Goal: Transaction & Acquisition: Purchase product/service

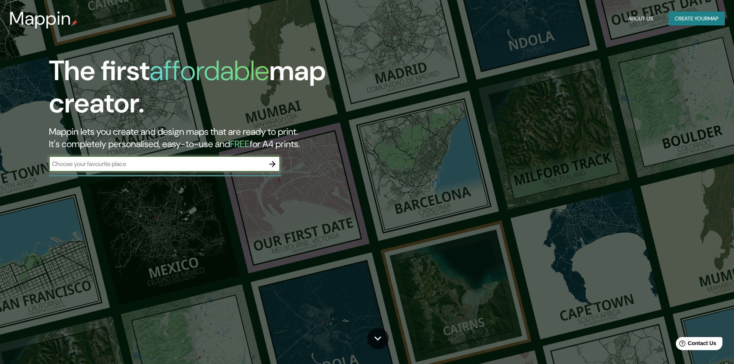
type input "x"
type input "san [PERSON_NAME] potosi"
click at [274, 164] on icon "button" at bounding box center [272, 164] width 6 height 6
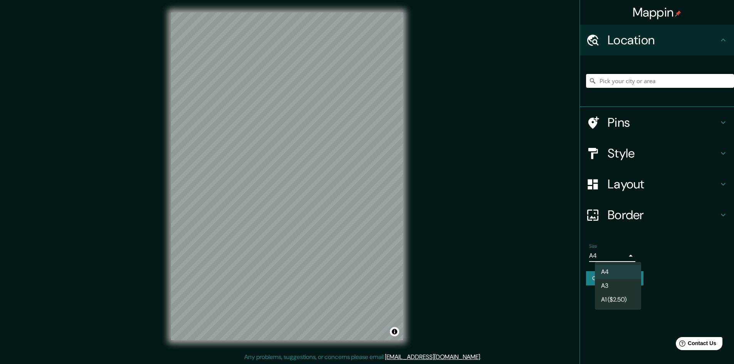
click at [632, 253] on body "Mappin Location Pins Style Layout Border Choose a border. Hint : you can make l…" at bounding box center [367, 182] width 734 height 364
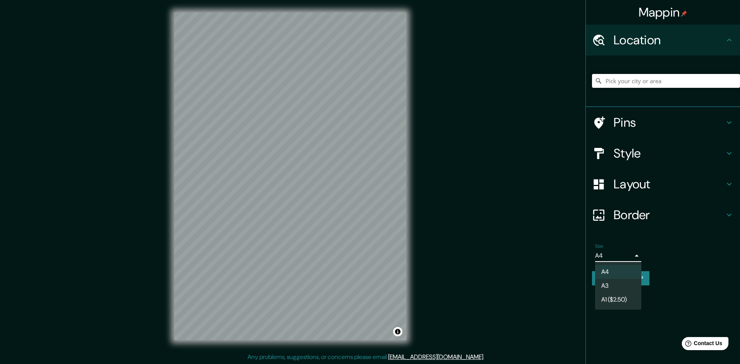
click at [618, 287] on li "A3" at bounding box center [618, 286] width 46 height 14
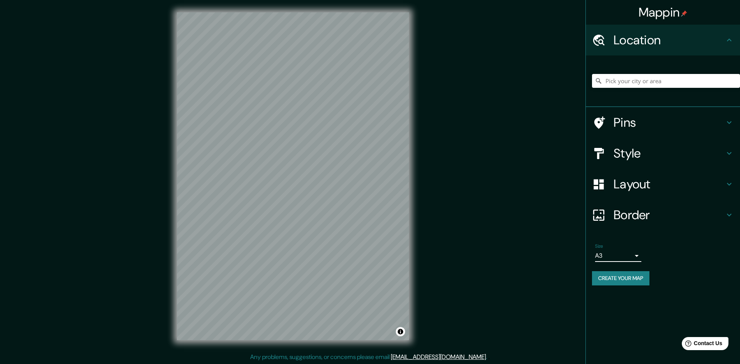
click at [629, 255] on body "Mappin Location Pins Style Layout Border Choose a border. Hint : you can make l…" at bounding box center [370, 182] width 740 height 364
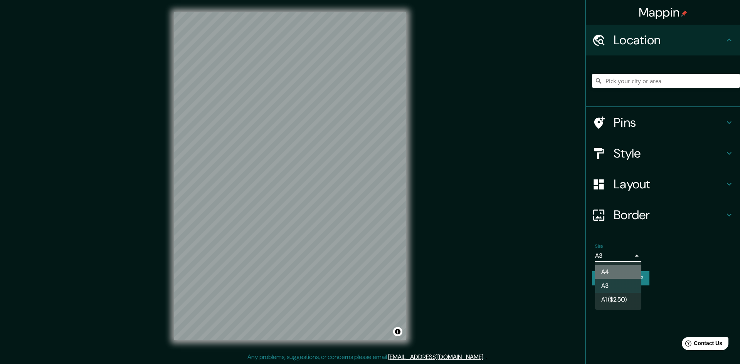
click at [617, 268] on li "A4" at bounding box center [618, 272] width 46 height 14
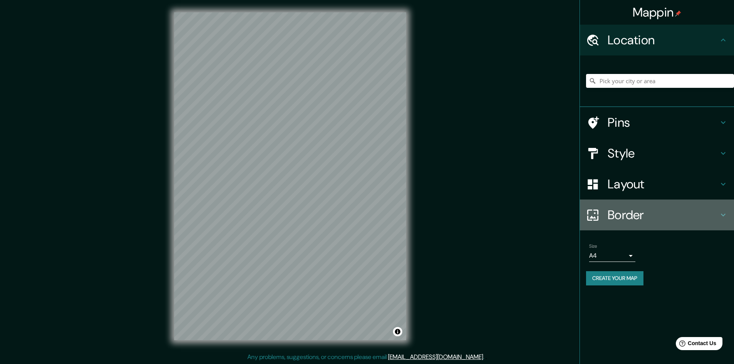
click at [646, 217] on h4 "Border" at bounding box center [663, 214] width 111 height 15
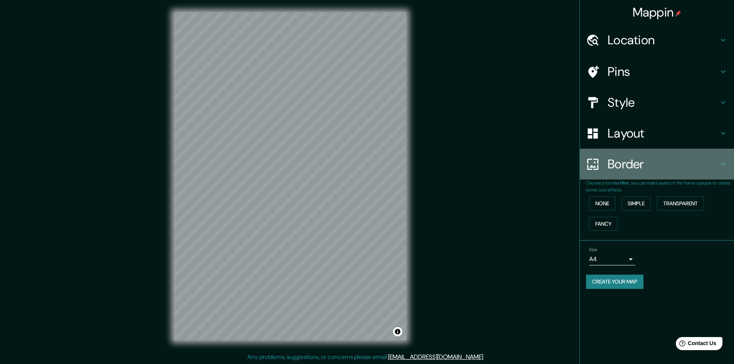
click at [655, 170] on h4 "Border" at bounding box center [663, 163] width 111 height 15
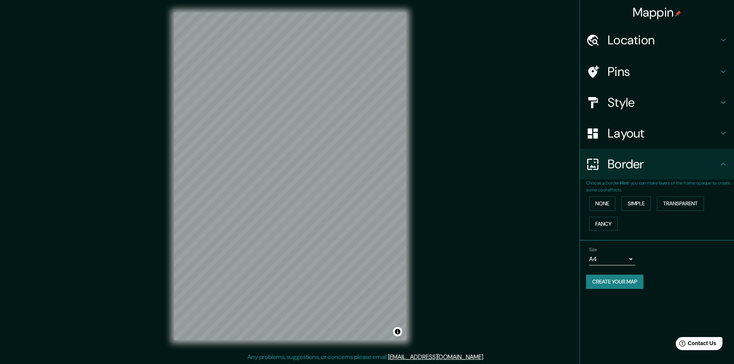
click at [651, 133] on h4 "Layout" at bounding box center [663, 133] width 111 height 15
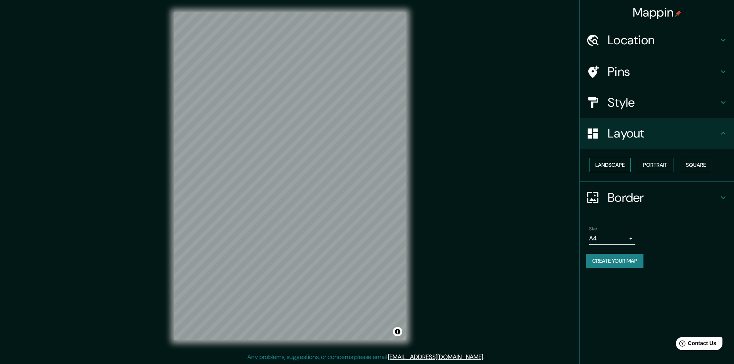
click at [616, 166] on button "Landscape" at bounding box center [610, 165] width 42 height 14
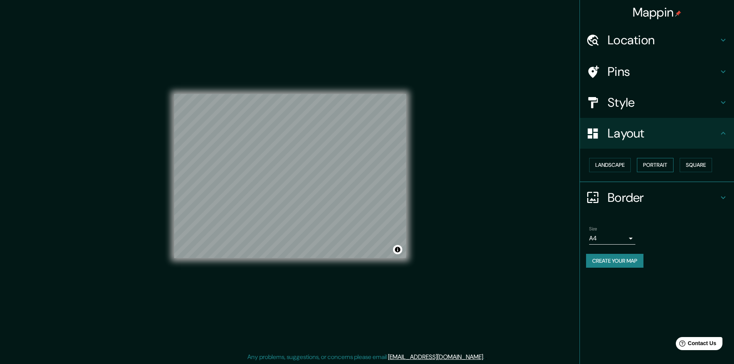
click at [652, 164] on button "Portrait" at bounding box center [655, 165] width 37 height 14
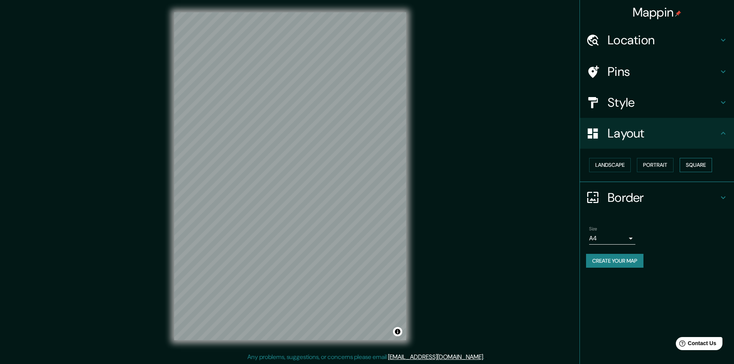
click at [688, 162] on button "Square" at bounding box center [696, 165] width 32 height 14
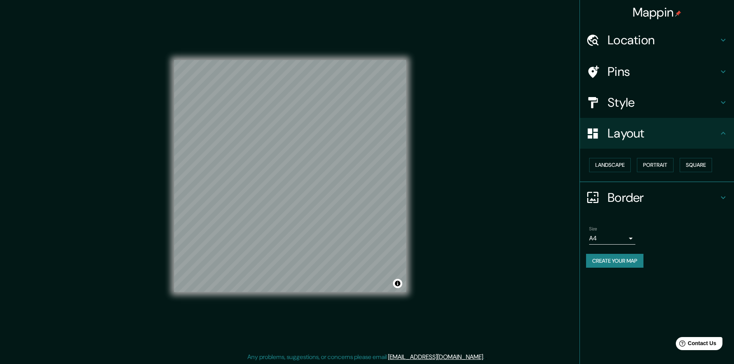
click at [640, 97] on h4 "Style" at bounding box center [663, 102] width 111 height 15
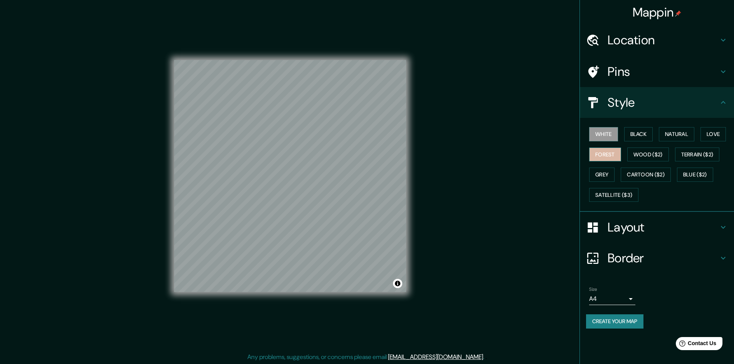
click at [610, 158] on button "Forest" at bounding box center [605, 155] width 32 height 14
click at [638, 135] on button "Black" at bounding box center [638, 134] width 29 height 14
click at [669, 133] on button "Natural" at bounding box center [676, 134] width 35 height 14
click at [710, 132] on button "Love" at bounding box center [713, 134] width 25 height 14
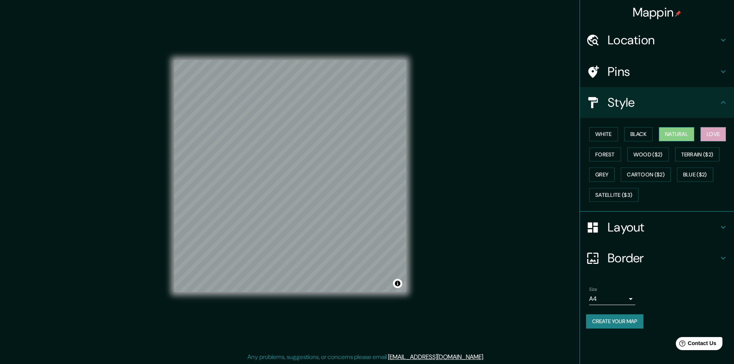
click at [664, 135] on button "Natural" at bounding box center [676, 134] width 35 height 14
click at [699, 159] on button "Terrain ($2)" at bounding box center [697, 155] width 45 height 14
click at [697, 179] on button "Blue ($2)" at bounding box center [695, 175] width 36 height 14
click at [667, 174] on button "Cartoon ($2)" at bounding box center [646, 175] width 50 height 14
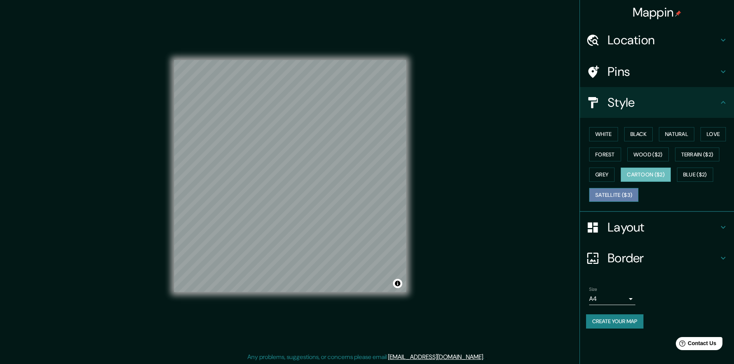
click at [624, 194] on button "Satellite ($3)" at bounding box center [613, 195] width 49 height 14
click at [610, 175] on button "Grey" at bounding box center [601, 175] width 25 height 14
click at [641, 170] on button "Cartoon ($2)" at bounding box center [646, 175] width 50 height 14
click at [615, 193] on button "Satellite ($3)" at bounding box center [613, 195] width 49 height 14
click at [610, 133] on button "White" at bounding box center [603, 134] width 29 height 14
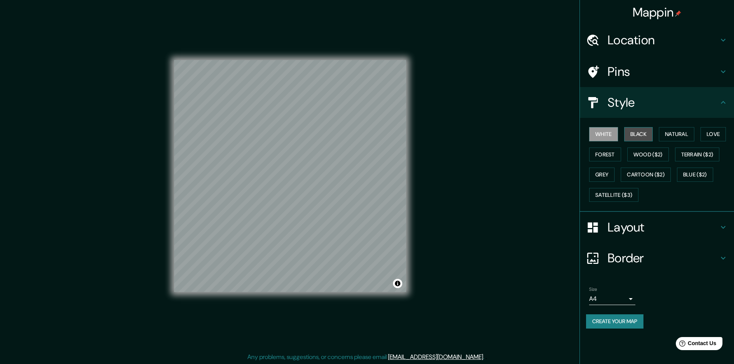
click at [635, 137] on button "Black" at bounding box center [638, 134] width 29 height 14
click at [710, 137] on button "Love" at bounding box center [713, 134] width 25 height 14
click at [709, 154] on button "Terrain ($2)" at bounding box center [697, 155] width 45 height 14
click at [665, 159] on button "Wood ($2)" at bounding box center [648, 155] width 42 height 14
click at [609, 155] on button "Forest" at bounding box center [605, 155] width 32 height 14
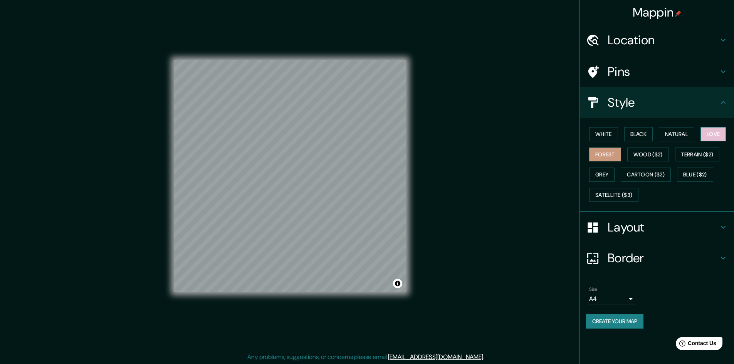
click at [706, 132] on button "Love" at bounding box center [713, 134] width 25 height 14
click at [683, 133] on button "Natural" at bounding box center [676, 134] width 35 height 14
click at [718, 125] on div "White Black Natural Love Forest Wood ($2) Terrain ($2) Grey Cartoon ($2) Blue (…" at bounding box center [660, 164] width 148 height 81
click at [719, 128] on button "Love" at bounding box center [713, 134] width 25 height 14
click at [680, 133] on button "Natural" at bounding box center [676, 134] width 35 height 14
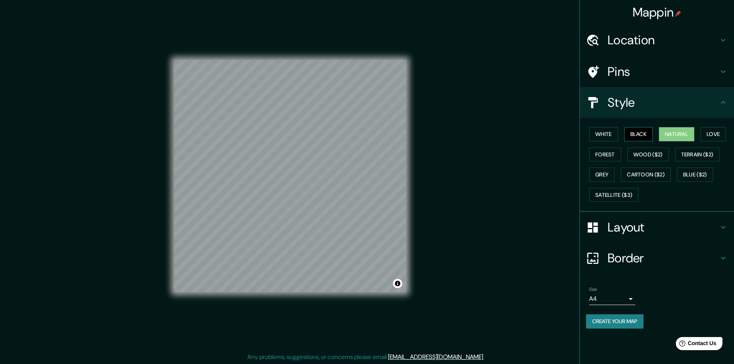
click at [637, 135] on button "Black" at bounding box center [638, 134] width 29 height 14
click at [643, 159] on button "Wood ($2)" at bounding box center [648, 155] width 42 height 14
click at [599, 160] on button "Forest" at bounding box center [605, 155] width 32 height 14
click at [601, 175] on button "Grey" at bounding box center [601, 175] width 25 height 14
click at [640, 175] on button "Cartoon ($2)" at bounding box center [646, 175] width 50 height 14
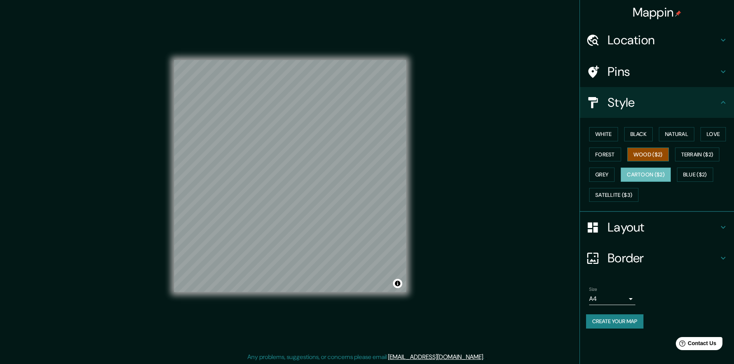
click at [649, 149] on button "Wood ($2)" at bounding box center [648, 155] width 42 height 14
click at [710, 149] on button "Terrain ($2)" at bounding box center [697, 155] width 45 height 14
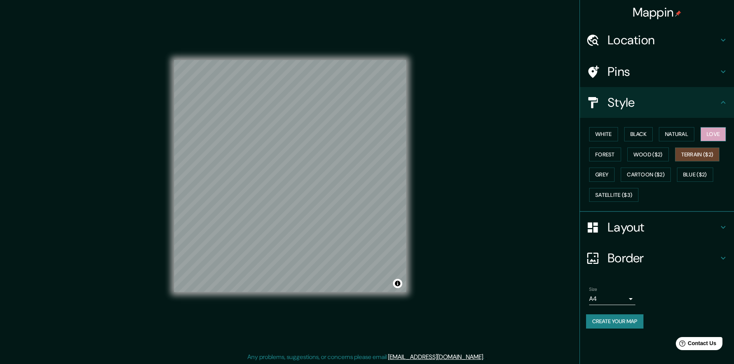
click at [725, 136] on button "Love" at bounding box center [713, 134] width 25 height 14
click at [684, 140] on button "Natural" at bounding box center [676, 134] width 35 height 14
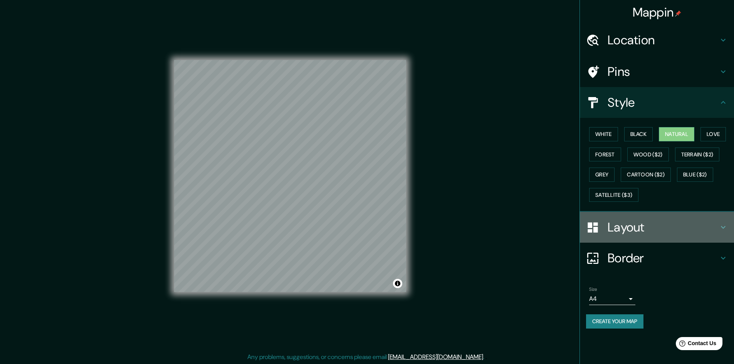
click at [639, 222] on h4 "Layout" at bounding box center [663, 227] width 111 height 15
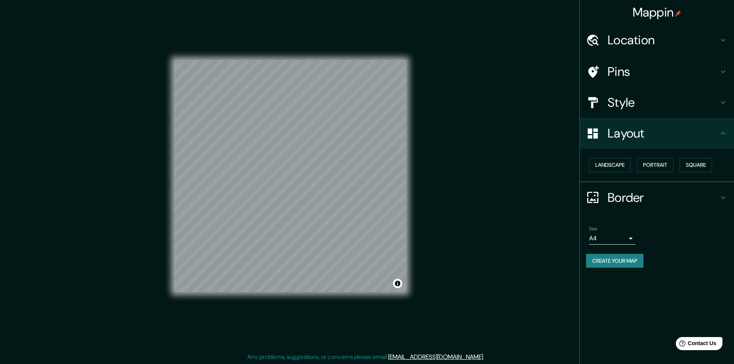
click at [648, 197] on h4 "Border" at bounding box center [663, 197] width 111 height 15
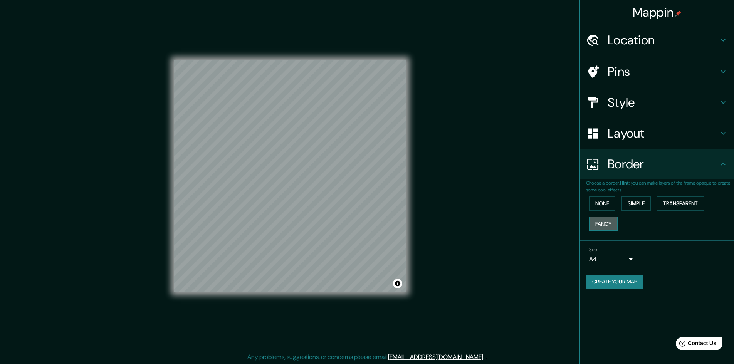
click at [605, 222] on button "Fancy" at bounding box center [603, 224] width 29 height 14
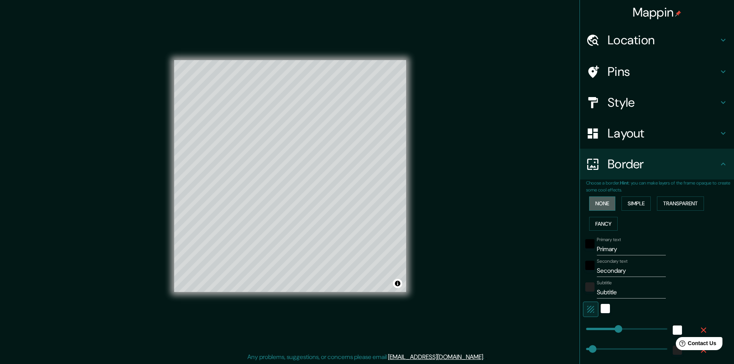
click at [604, 207] on button "None" at bounding box center [602, 204] width 26 height 14
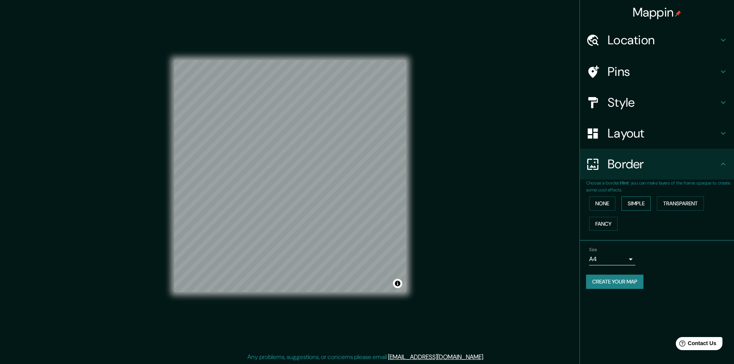
click at [624, 204] on button "Simple" at bounding box center [636, 204] width 29 height 14
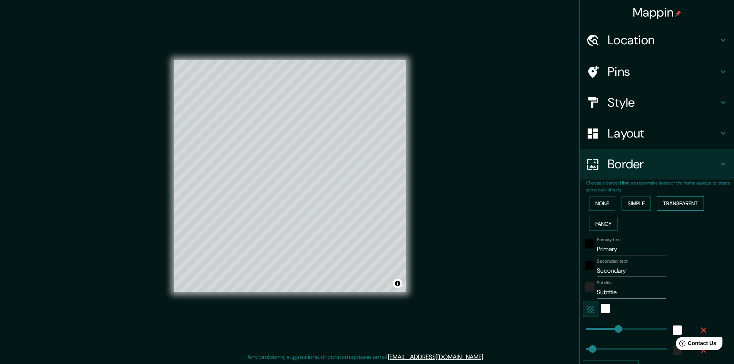
click at [657, 203] on button "Transparent" at bounding box center [680, 204] width 47 height 14
click at [604, 204] on button "None" at bounding box center [602, 204] width 26 height 14
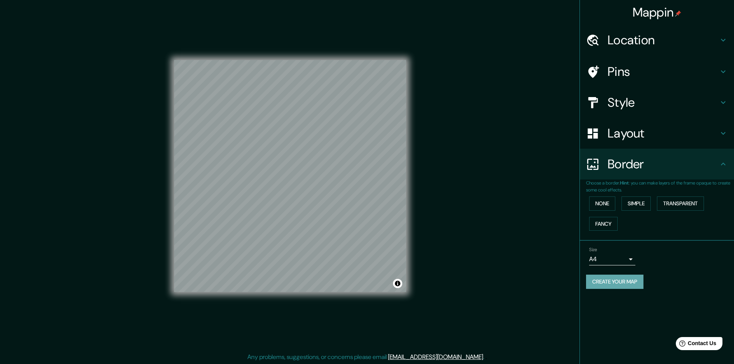
click at [634, 281] on button "Create your map" at bounding box center [614, 282] width 57 height 14
click at [626, 279] on button "Create your map" at bounding box center [614, 282] width 57 height 14
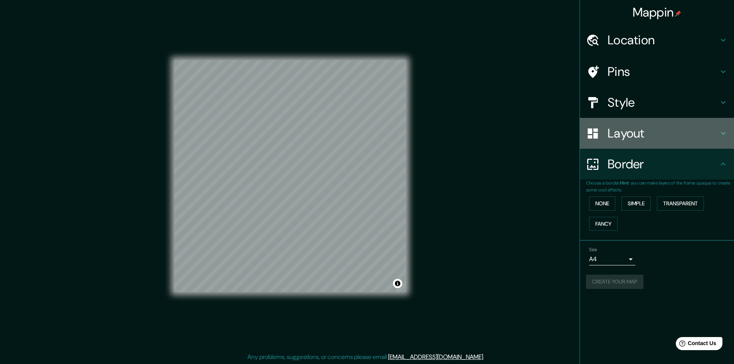
click at [645, 129] on h4 "Layout" at bounding box center [663, 133] width 111 height 15
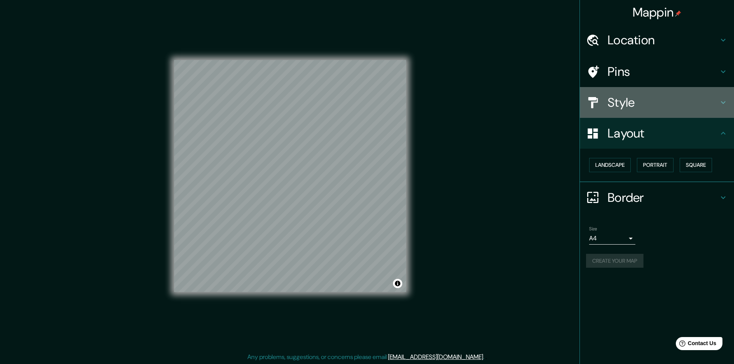
click at [650, 94] on div "Style" at bounding box center [657, 102] width 154 height 31
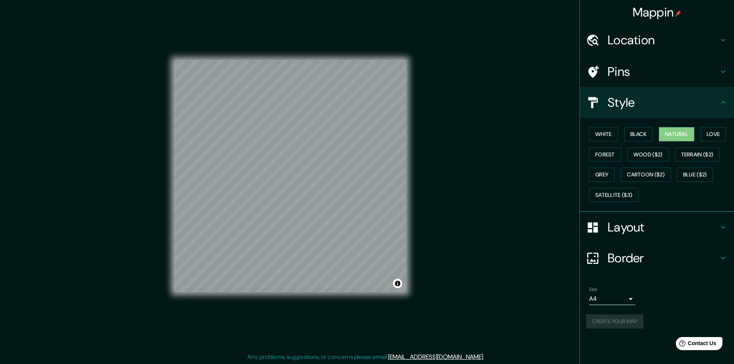
click at [653, 102] on h4 "Style" at bounding box center [663, 102] width 111 height 15
click at [707, 35] on h4 "Location" at bounding box center [663, 39] width 111 height 15
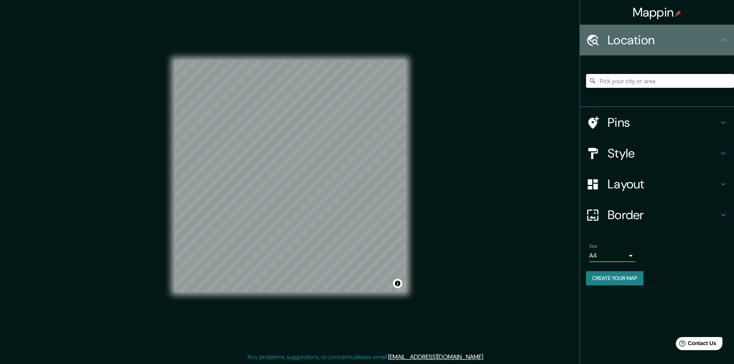
click at [698, 42] on h4 "Location" at bounding box center [663, 39] width 111 height 15
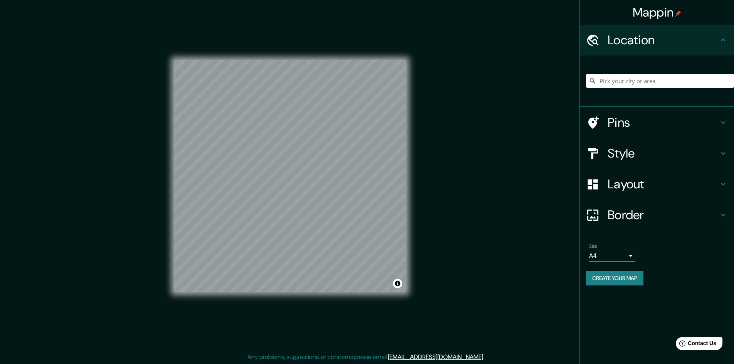
click at [627, 280] on button "Create your map" at bounding box center [614, 278] width 57 height 14
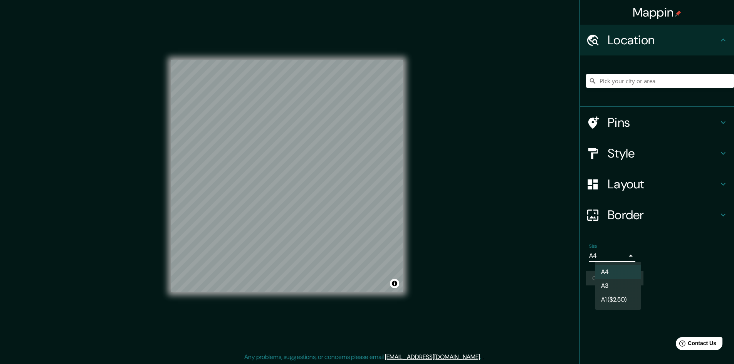
click at [625, 254] on body "Mappin Location Pins Style Layout Border Choose a border. Hint : you can make l…" at bounding box center [367, 182] width 734 height 364
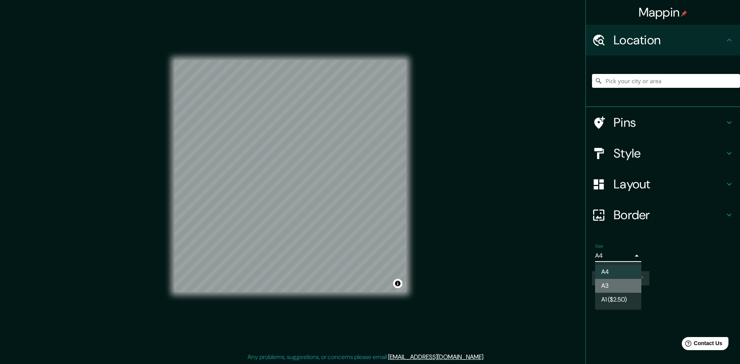
click at [616, 288] on li "A3" at bounding box center [618, 286] width 46 height 14
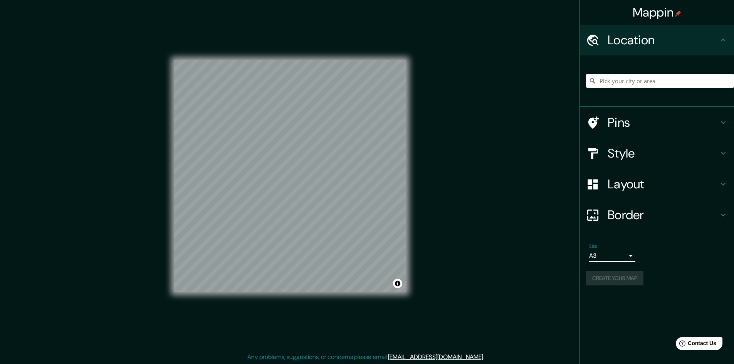
click at [631, 251] on body "Mappin Location Pins Style Layout Border Choose a border. Hint : you can make l…" at bounding box center [367, 182] width 734 height 364
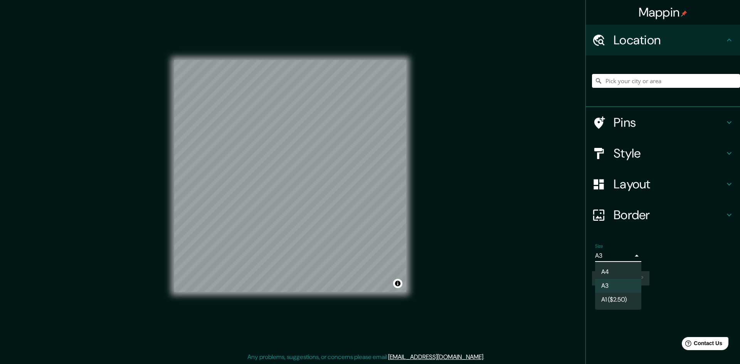
click at [611, 270] on li "A4" at bounding box center [618, 272] width 46 height 14
type input "single"
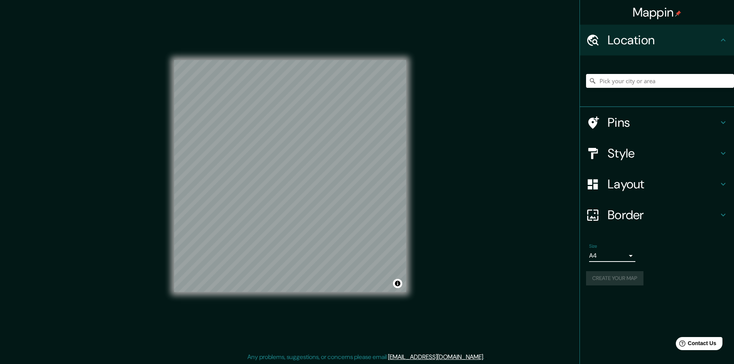
click at [657, 265] on div "Size A4 single Create your map" at bounding box center [657, 266] width 142 height 51
click at [626, 276] on div "Create your map" at bounding box center [657, 278] width 142 height 14
